Goal: Book appointment/travel/reservation

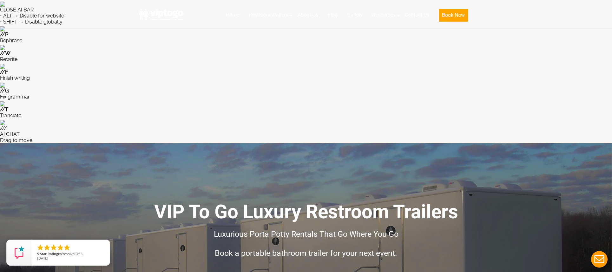
type input "[GEOGRAPHIC_DATA], [GEOGRAPHIC_DATA], [GEOGRAPHIC_DATA]"
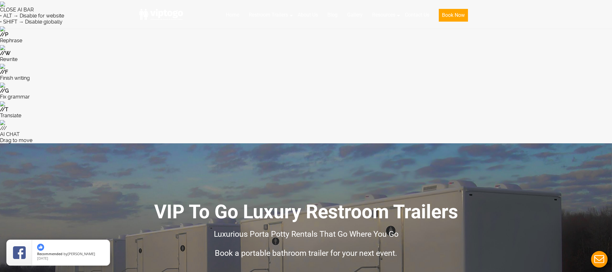
type input "[DATE]"
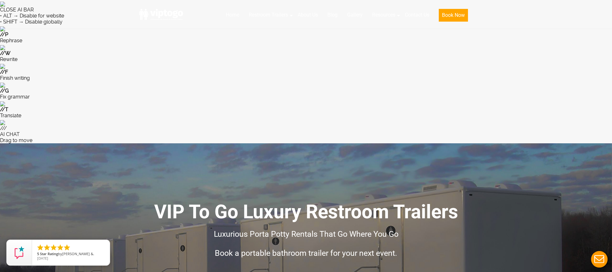
type input "[DATE]"
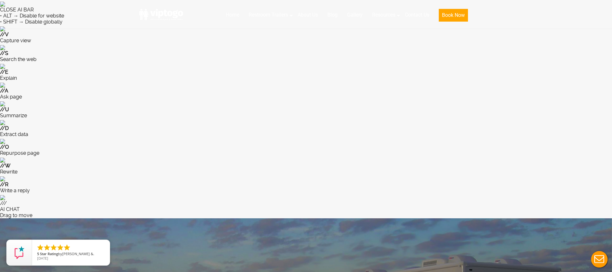
type input "250"
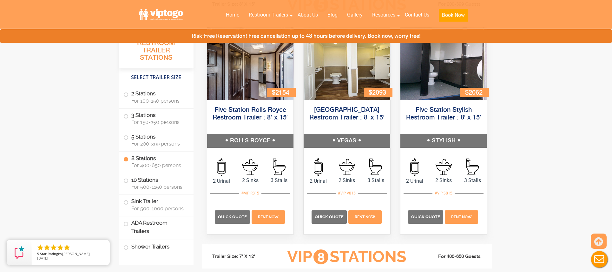
scroll to position [1207, 0]
